Goal: Find contact information: Find contact information

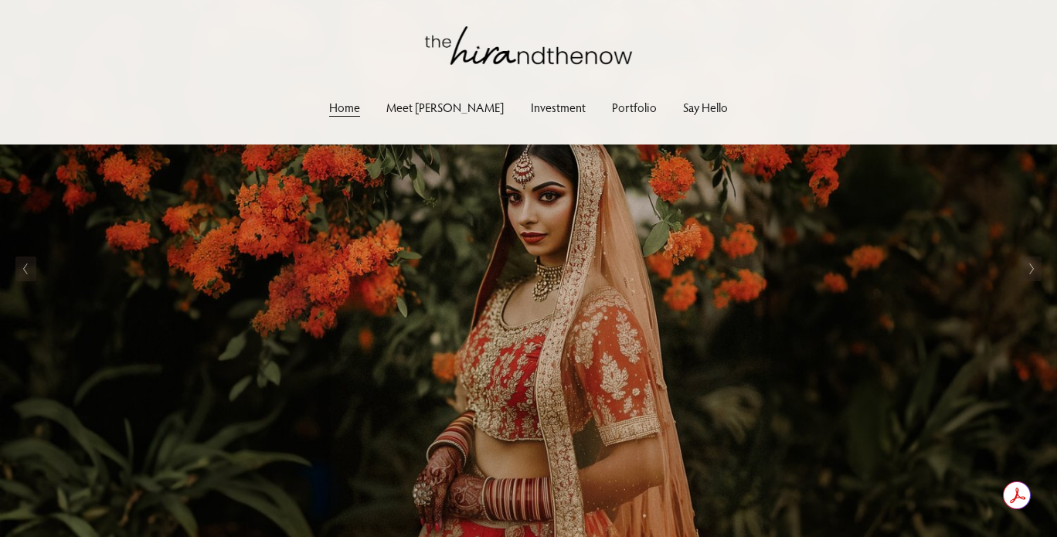
click at [612, 107] on link "Portfolio" at bounding box center [634, 107] width 45 height 21
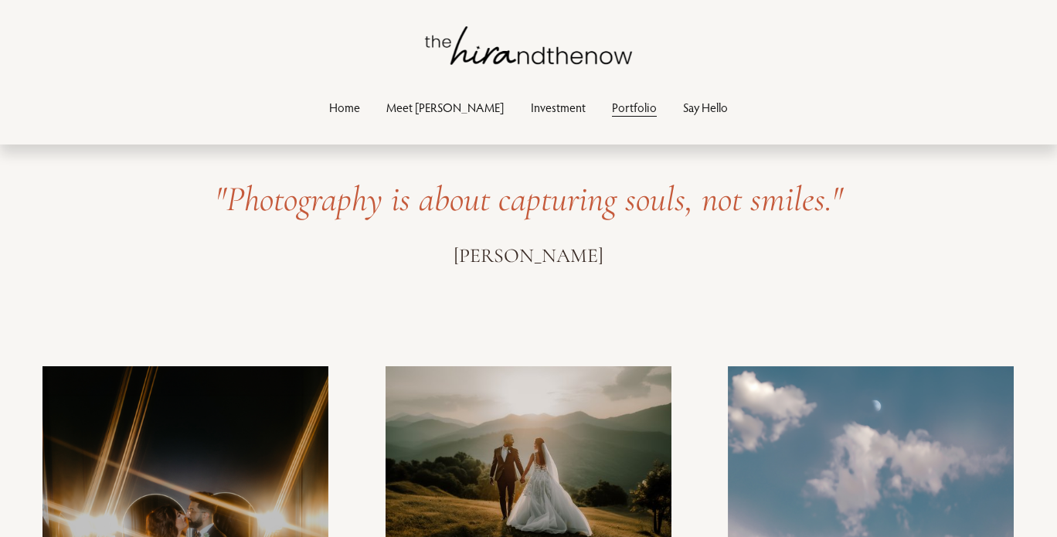
click at [550, 103] on link "Investment" at bounding box center [558, 107] width 55 height 21
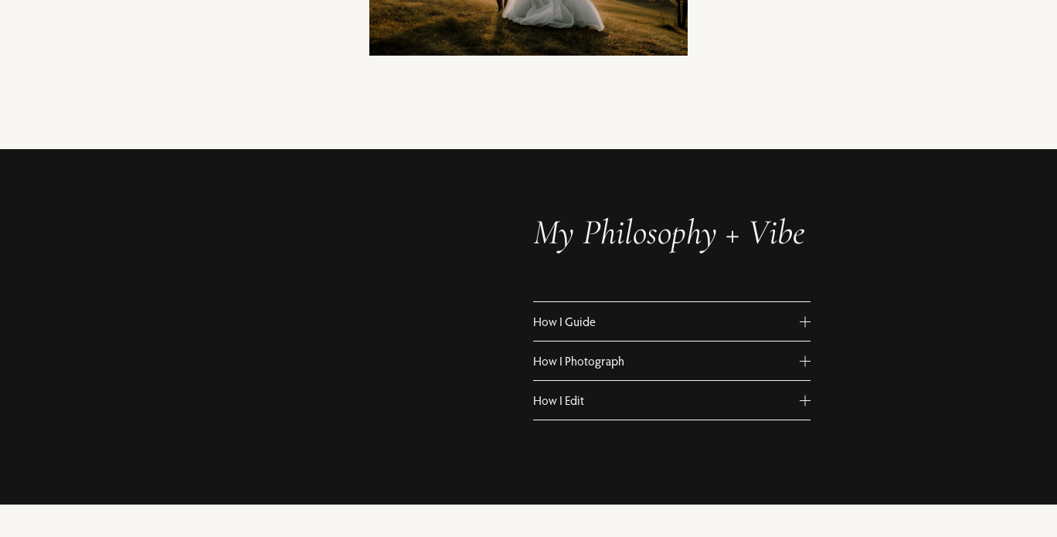
scroll to position [808, 0]
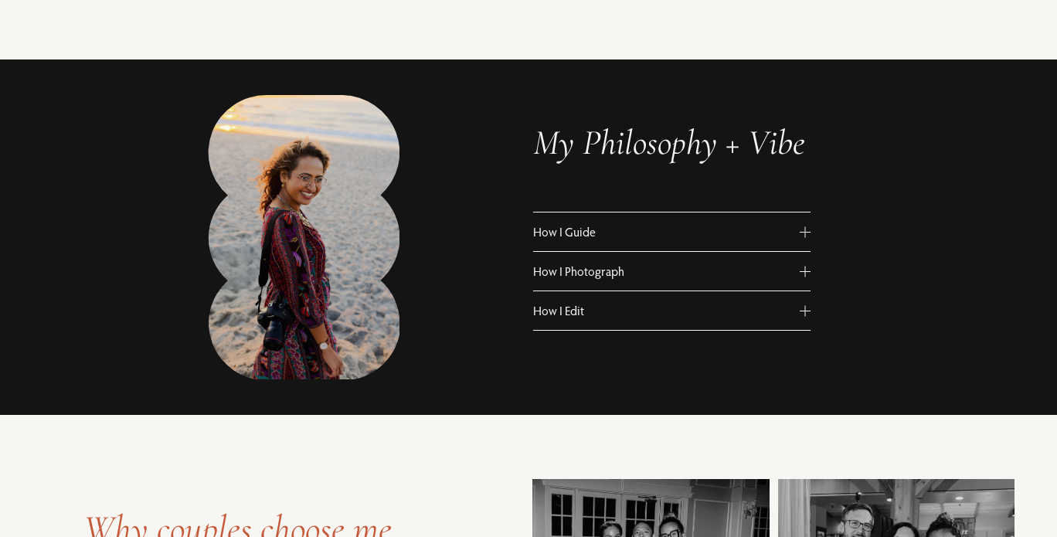
click at [565, 240] on span "How I Guide" at bounding box center [666, 231] width 267 height 15
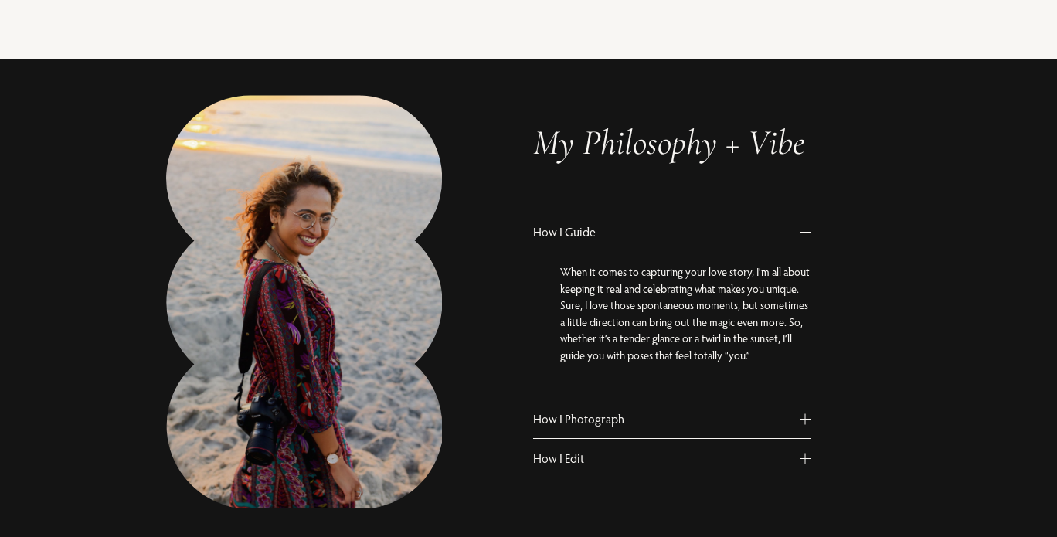
click at [565, 240] on span "How I Guide" at bounding box center [666, 231] width 267 height 15
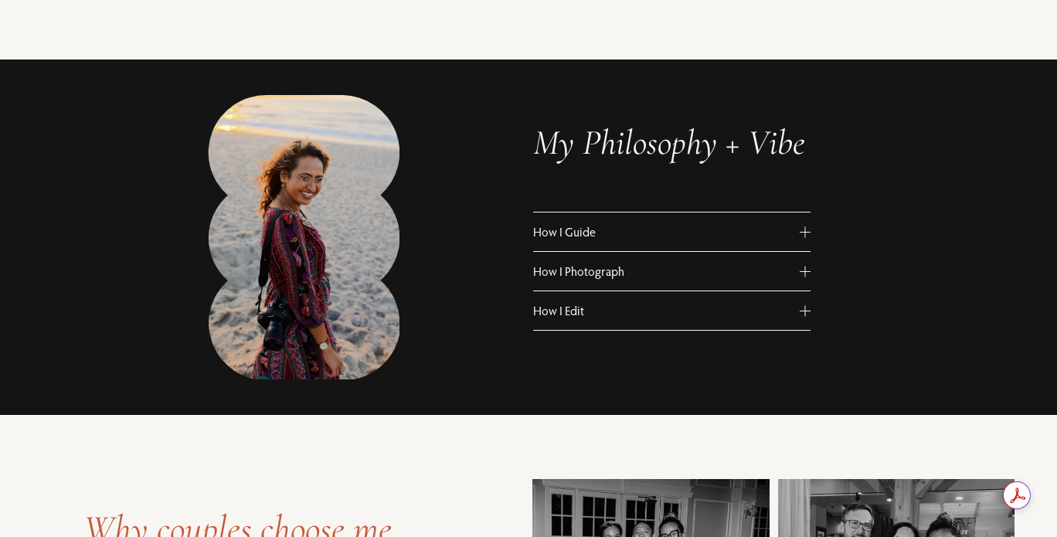
click at [569, 318] on span "How I Edit" at bounding box center [666, 310] width 267 height 15
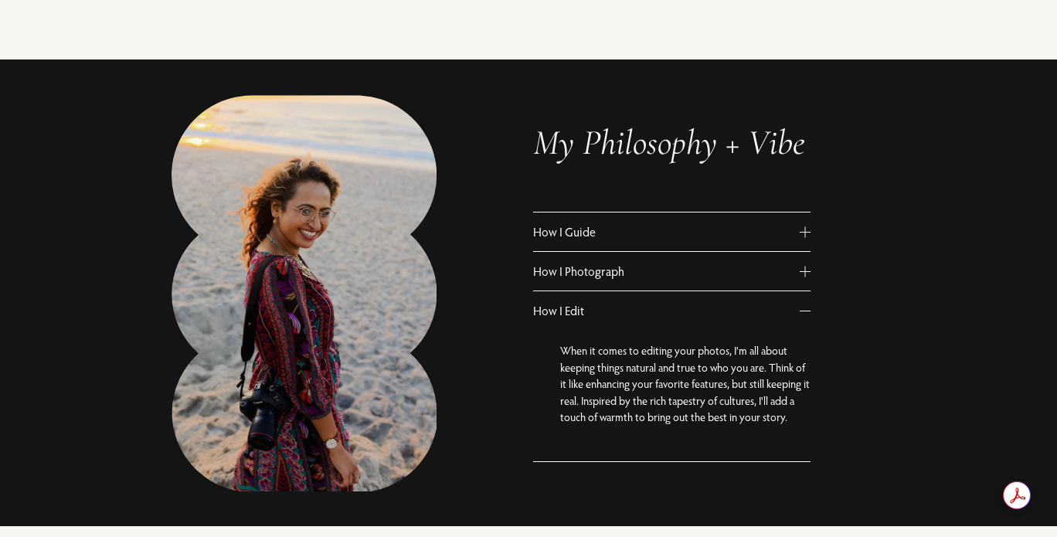
click at [569, 318] on span "How I Edit" at bounding box center [666, 310] width 267 height 15
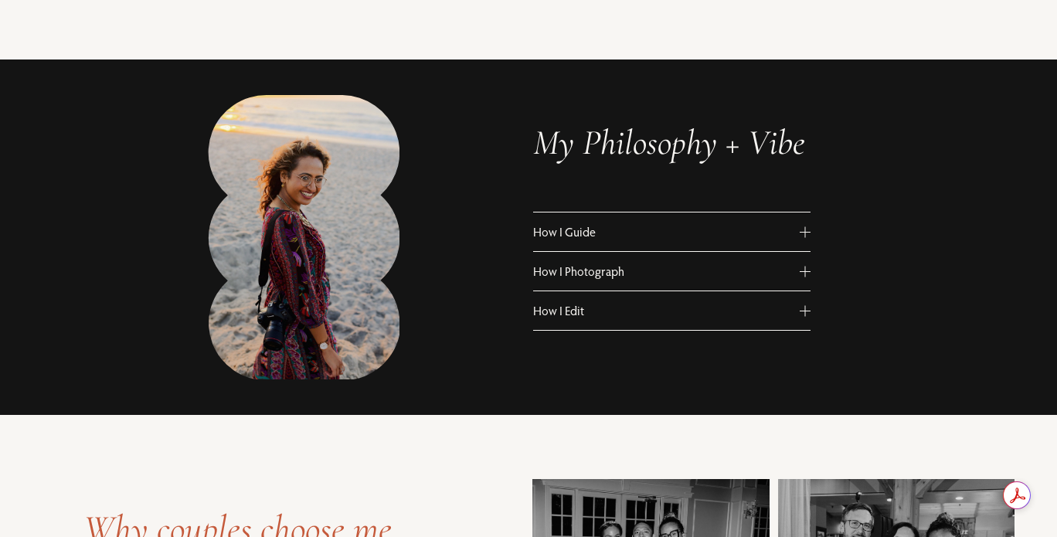
click at [570, 290] on button "How I Photograph" at bounding box center [671, 271] width 277 height 39
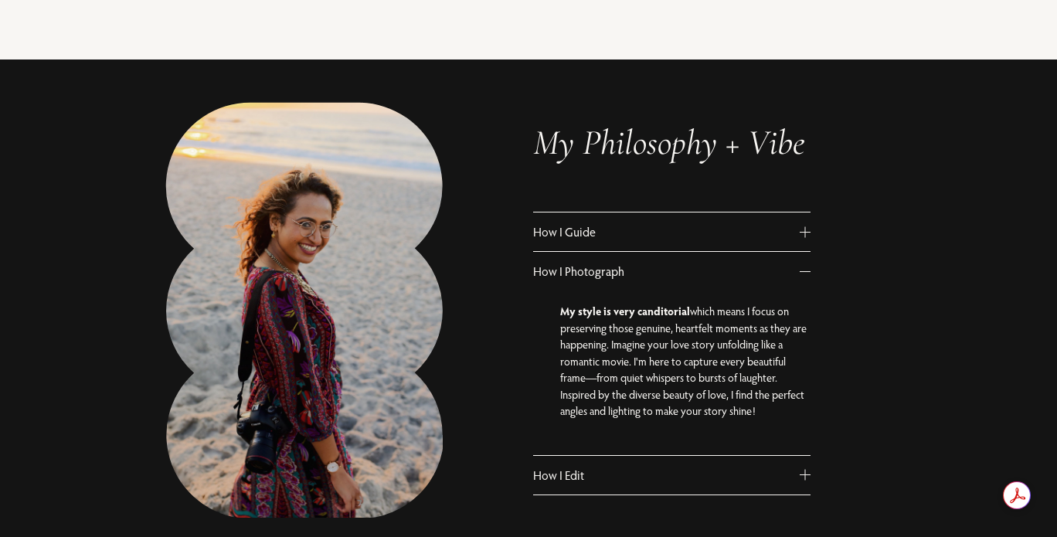
click at [570, 290] on button "How I Photograph" at bounding box center [671, 271] width 277 height 39
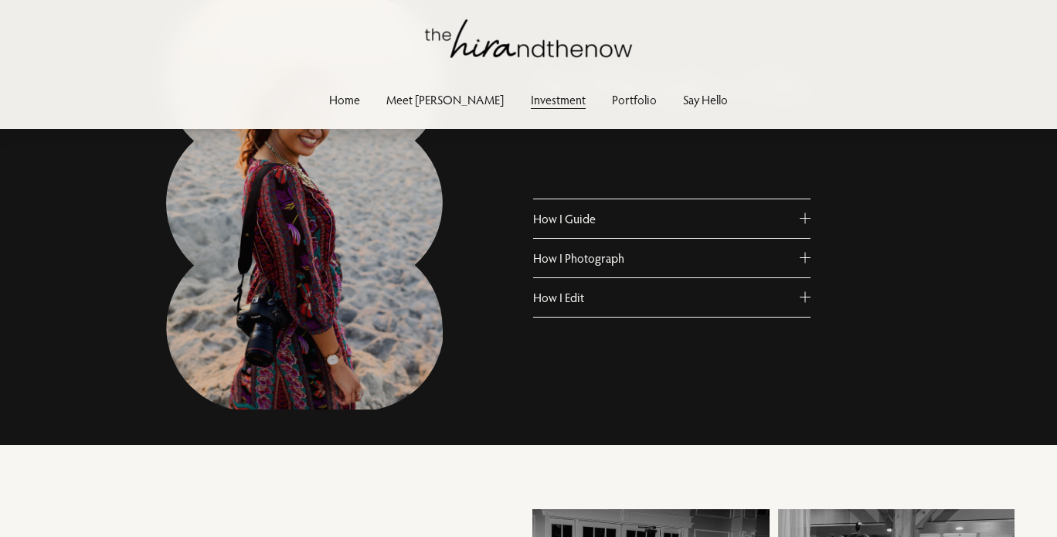
scroll to position [908, 0]
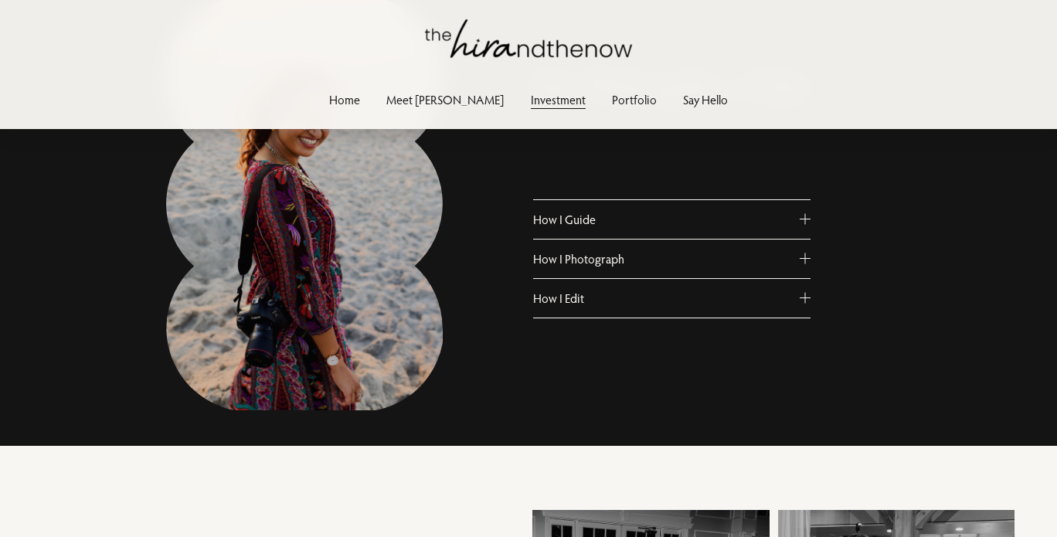
click at [684, 99] on link "Say Hello" at bounding box center [705, 100] width 45 height 21
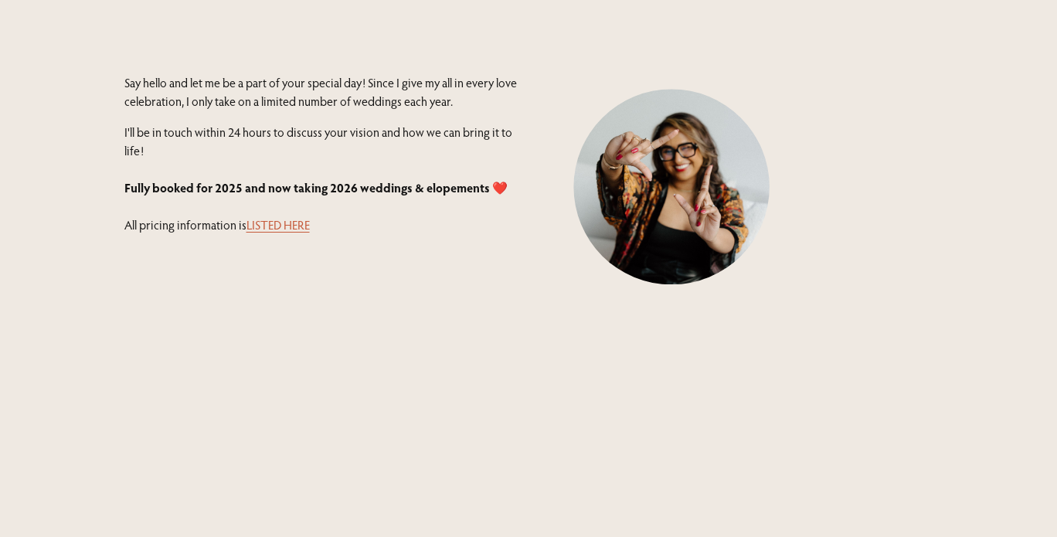
scroll to position [444, 0]
click at [294, 227] on link "LISTED HERE" at bounding box center [278, 226] width 63 height 15
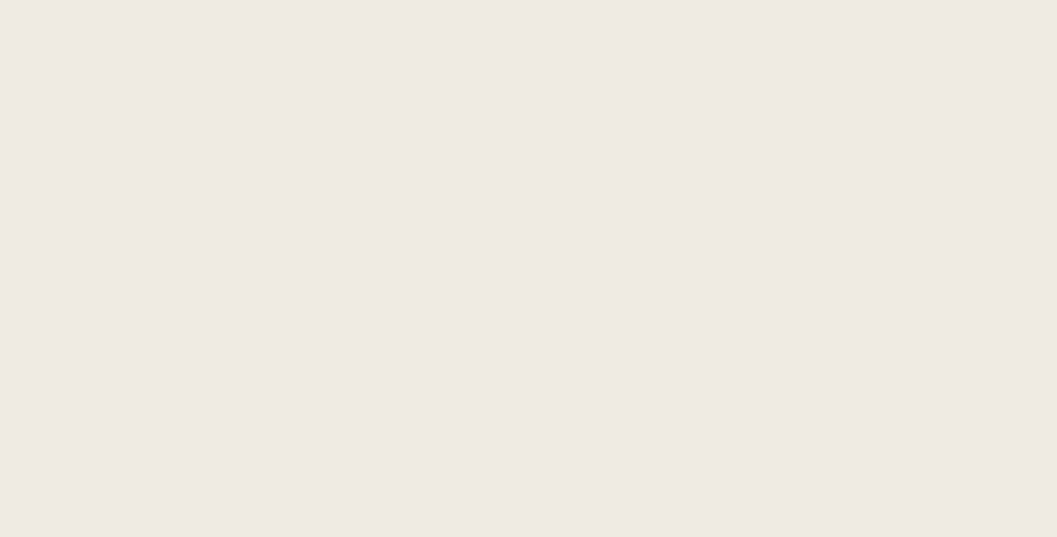
scroll to position [1588, 0]
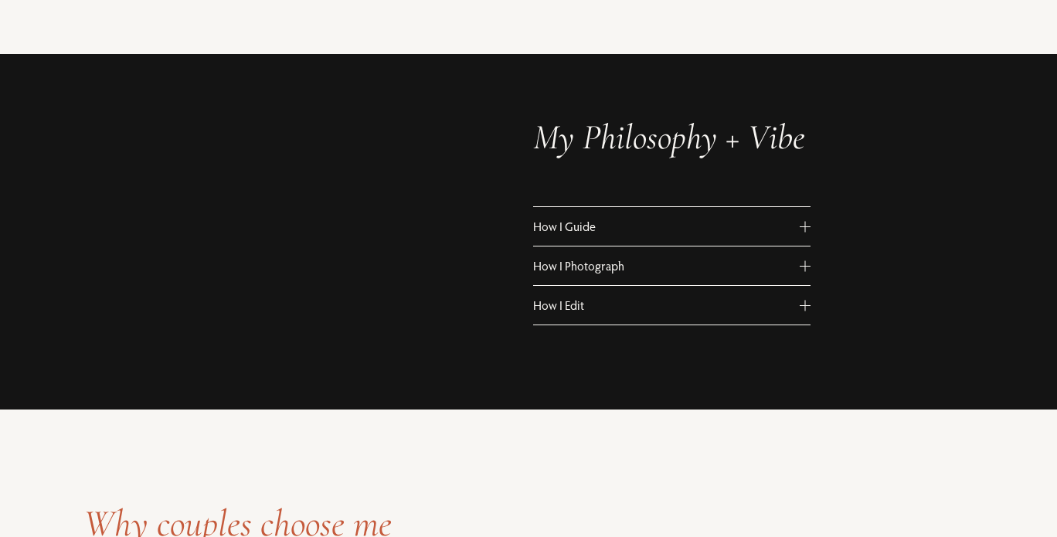
scroll to position [1139, 0]
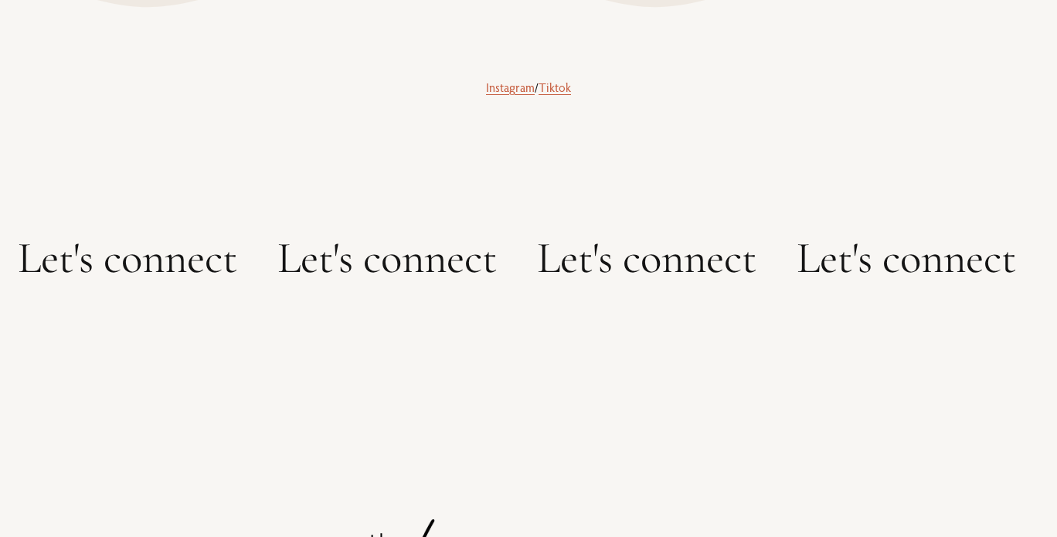
scroll to position [1081, 0]
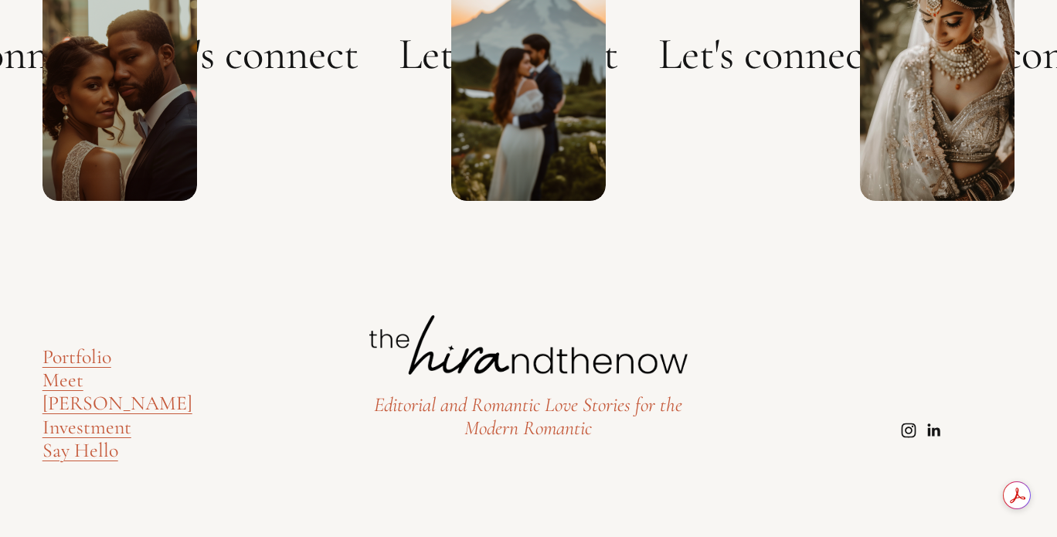
drag, startPoint x: 376, startPoint y: 331, endPoint x: 646, endPoint y: 357, distance: 271.8
click at [646, 357] on div at bounding box center [528, 345] width 318 height 60
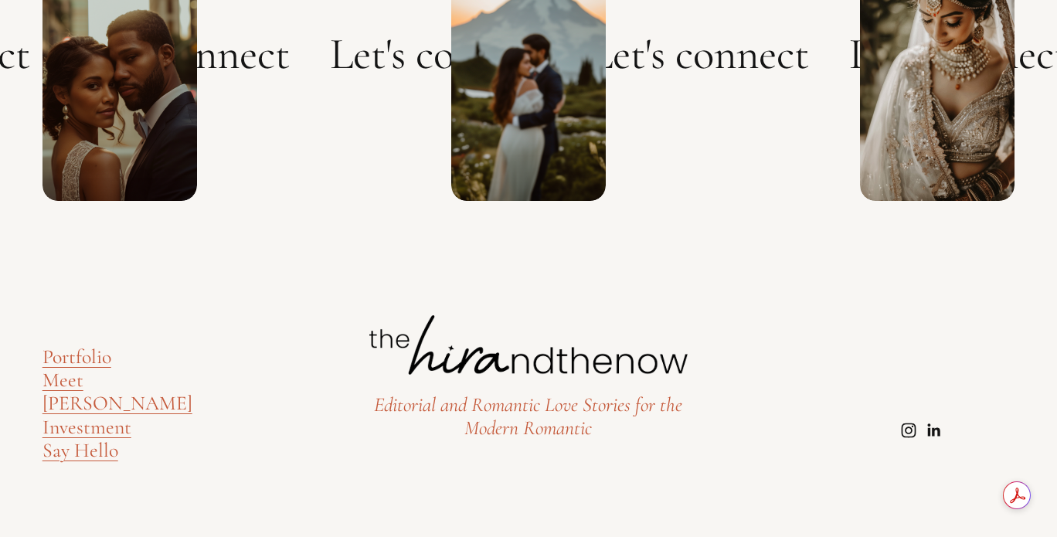
click at [60, 388] on link "Meet [PERSON_NAME]" at bounding box center [118, 392] width 150 height 47
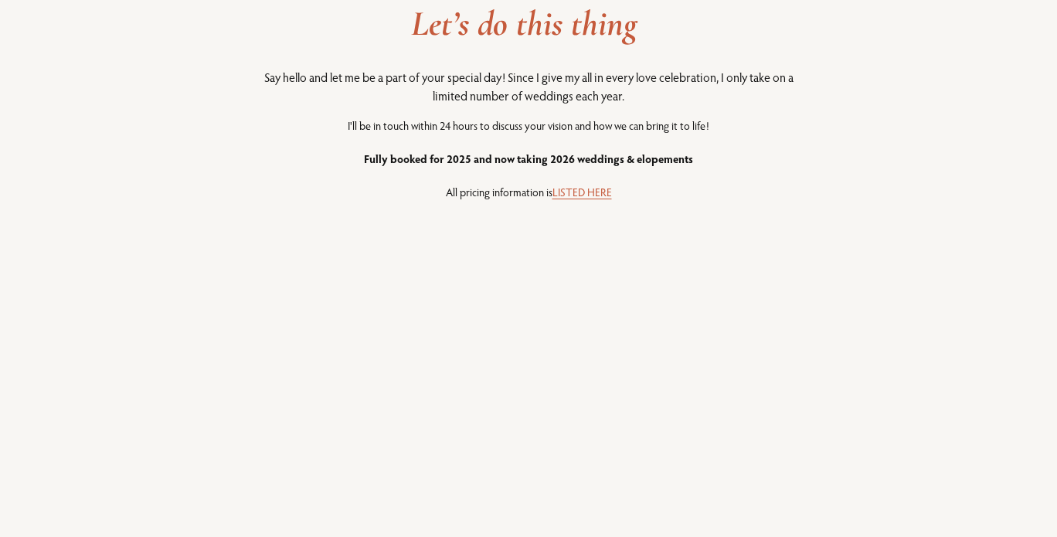
scroll to position [1921, 0]
